Goal: Transaction & Acquisition: Book appointment/travel/reservation

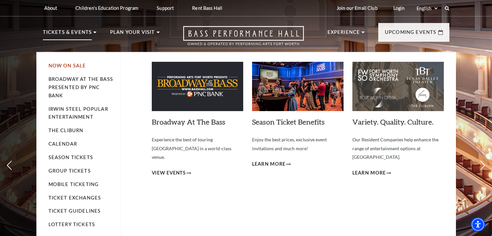
click at [82, 65] on link "Now On Sale" at bounding box center [68, 66] width 38 height 6
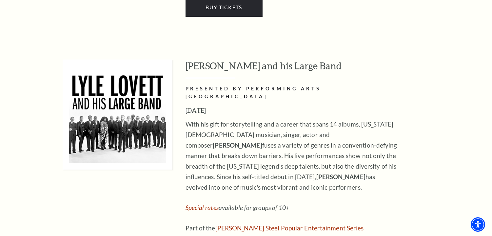
scroll to position [1082, 0]
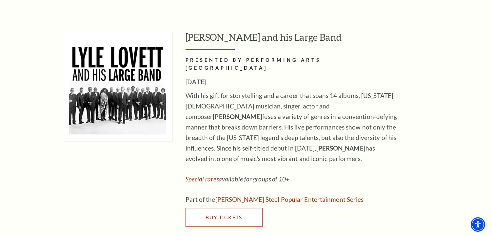
click at [211, 214] on span "Buy Tickets" at bounding box center [224, 217] width 36 height 6
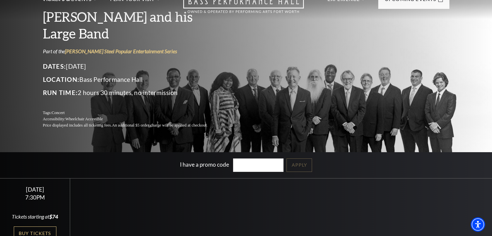
scroll to position [66, 0]
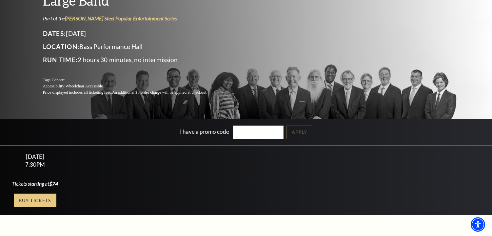
click at [38, 197] on link "Buy Tickets" at bounding box center [35, 199] width 43 height 13
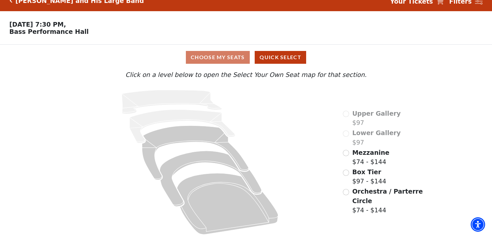
scroll to position [15, 0]
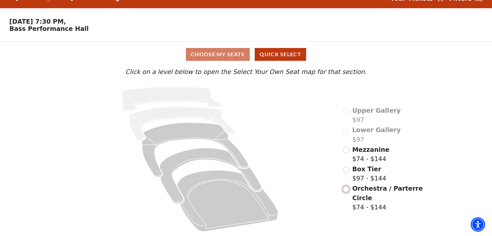
click at [345, 186] on input "Orchestra / Parterre Circle$74 - $144\a" at bounding box center [346, 189] width 6 height 6
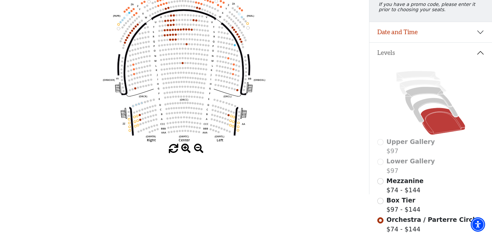
scroll to position [129, 0]
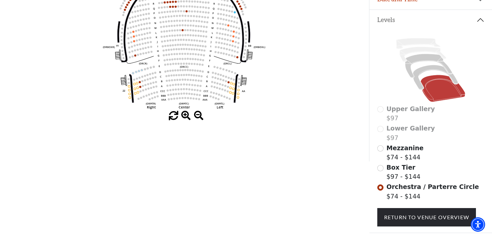
click at [386, 154] on div "Mezzanine $74 - $144" at bounding box center [431, 152] width 107 height 19
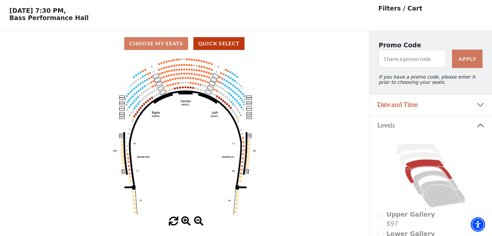
scroll to position [31, 0]
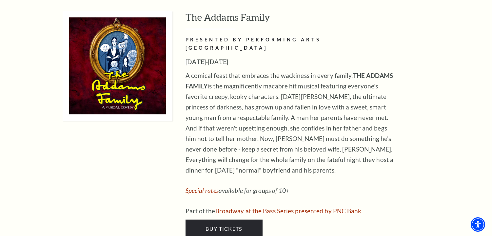
scroll to position [1509, 0]
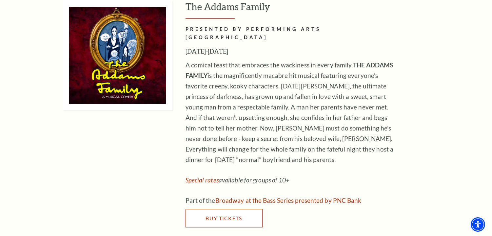
click at [231, 209] on link "Buy Tickets" at bounding box center [224, 218] width 77 height 18
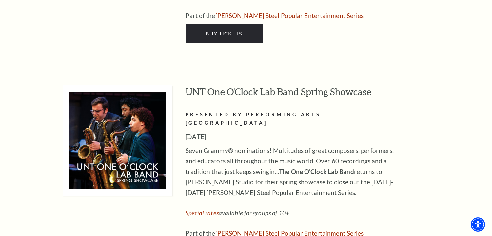
scroll to position [3444, 0]
